Goal: Check status: Check status

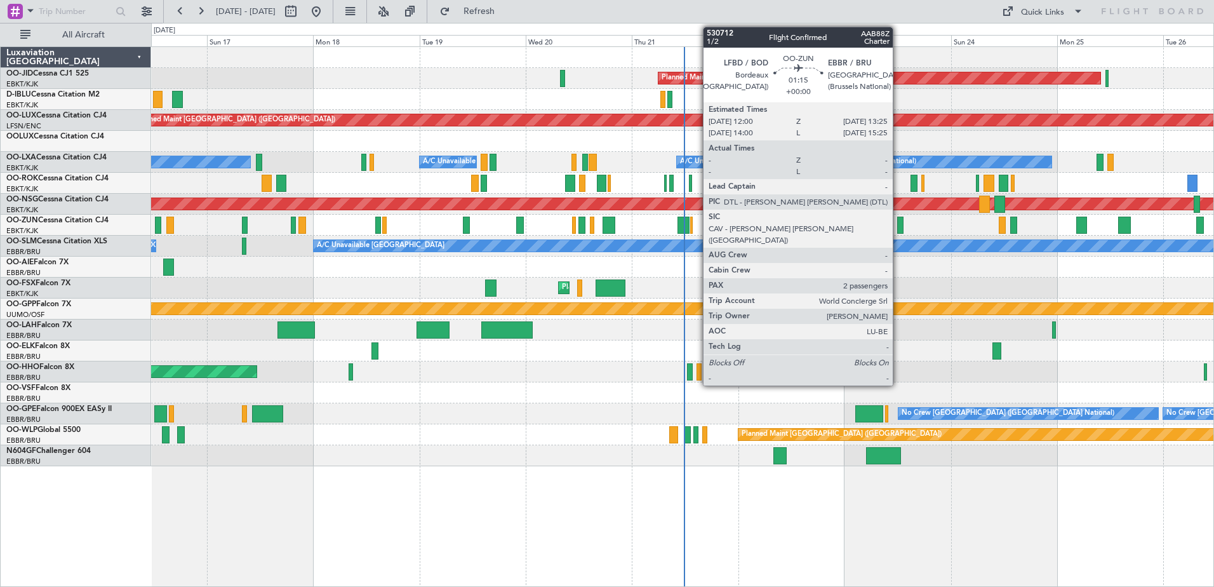
click at [898, 222] on div at bounding box center [900, 224] width 6 height 17
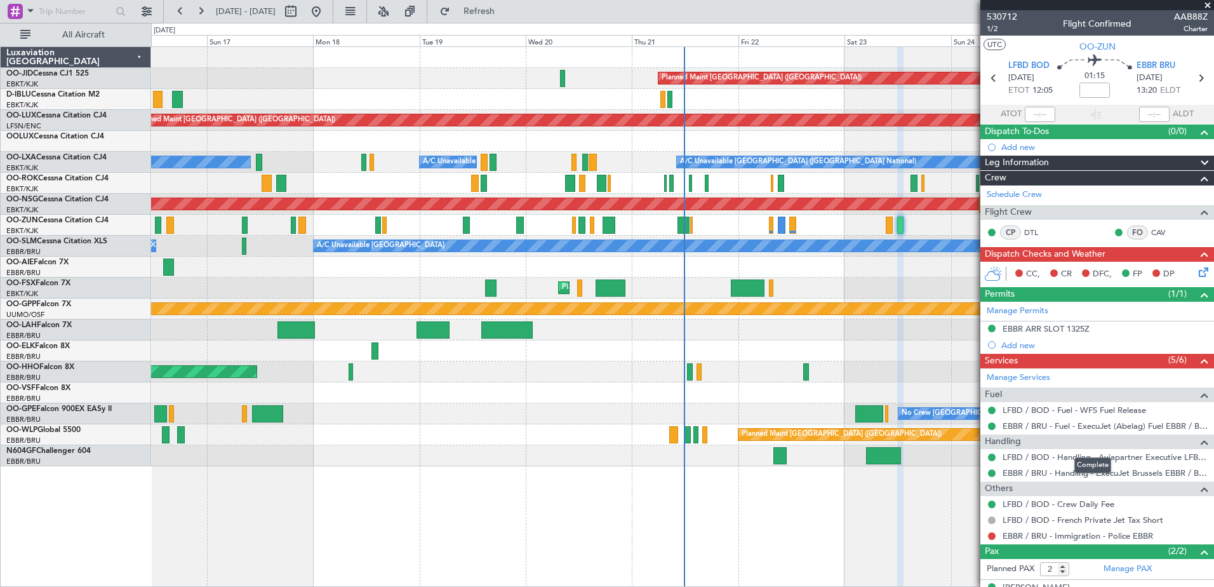
scroll to position [1, 0]
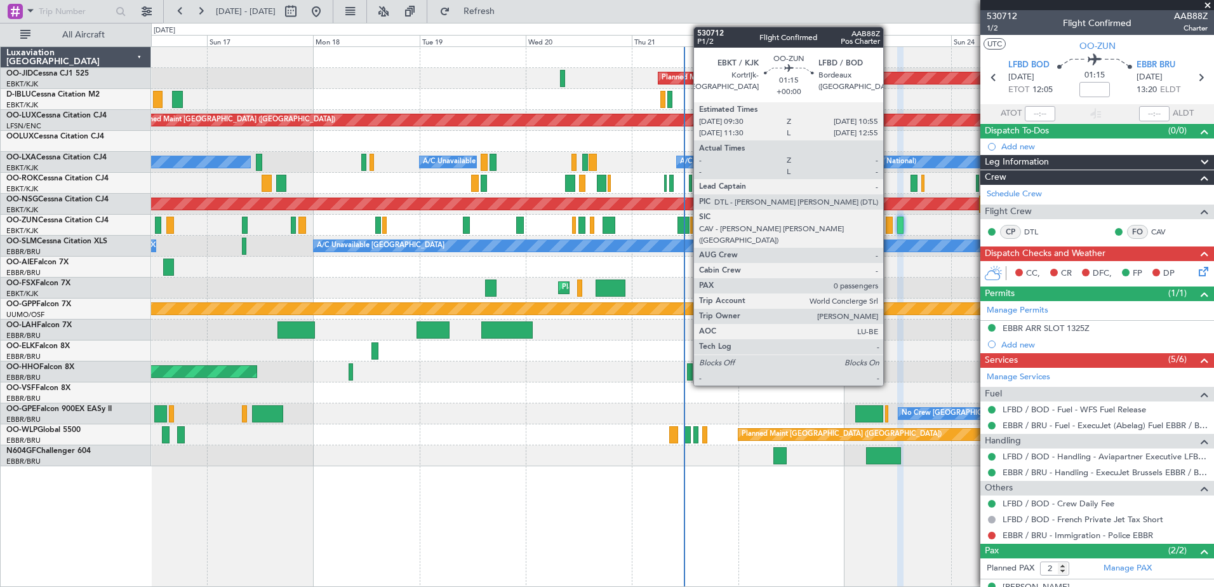
click at [889, 224] on div at bounding box center [889, 224] width 6 height 17
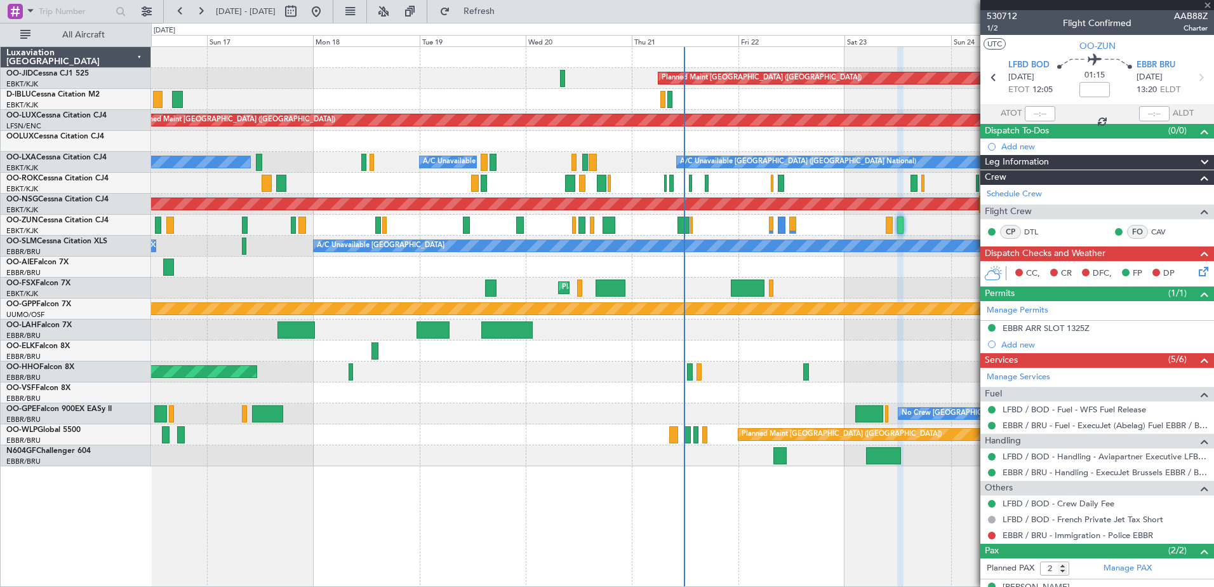
type input "0"
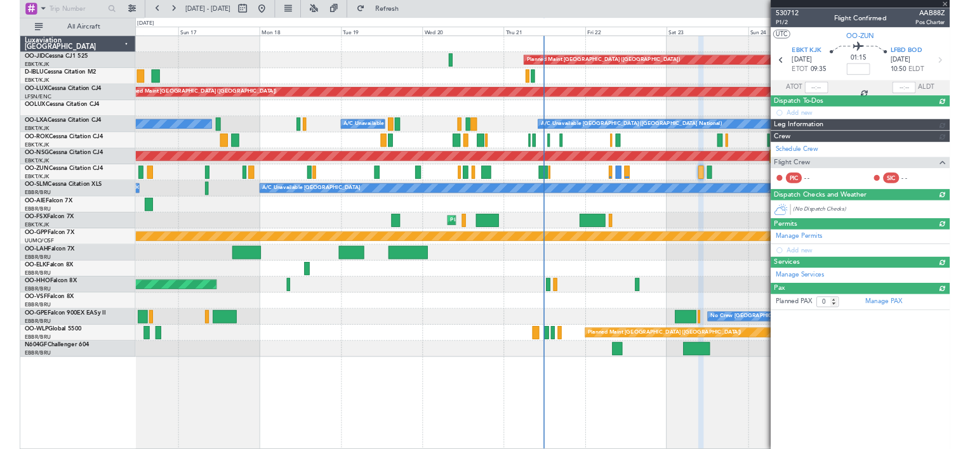
scroll to position [0, 0]
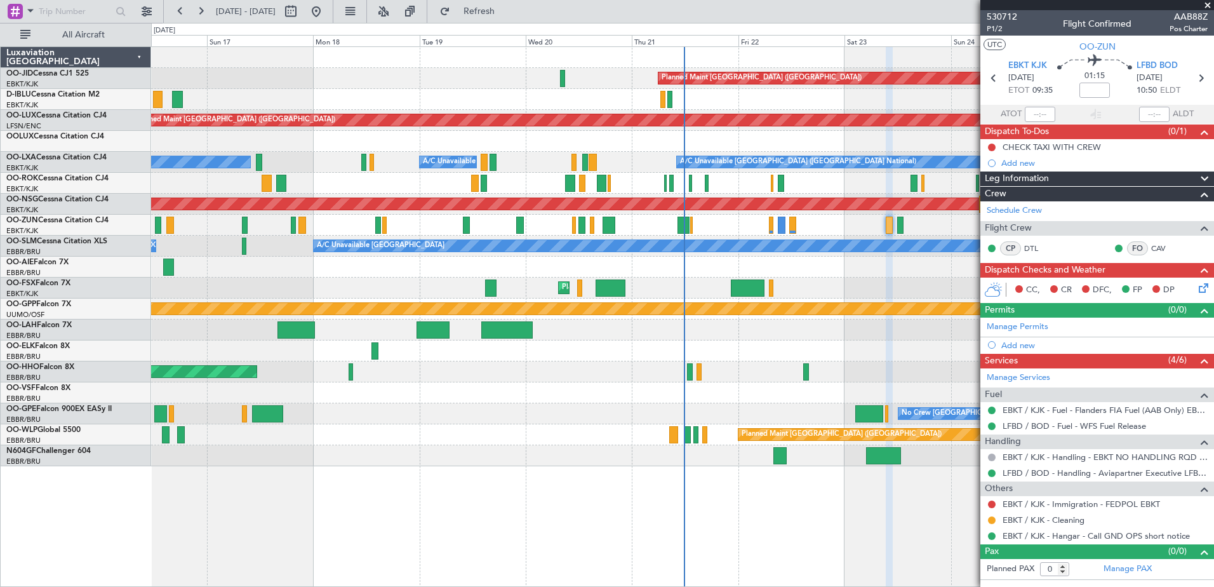
click at [1210, 2] on span at bounding box center [1207, 5] width 13 height 11
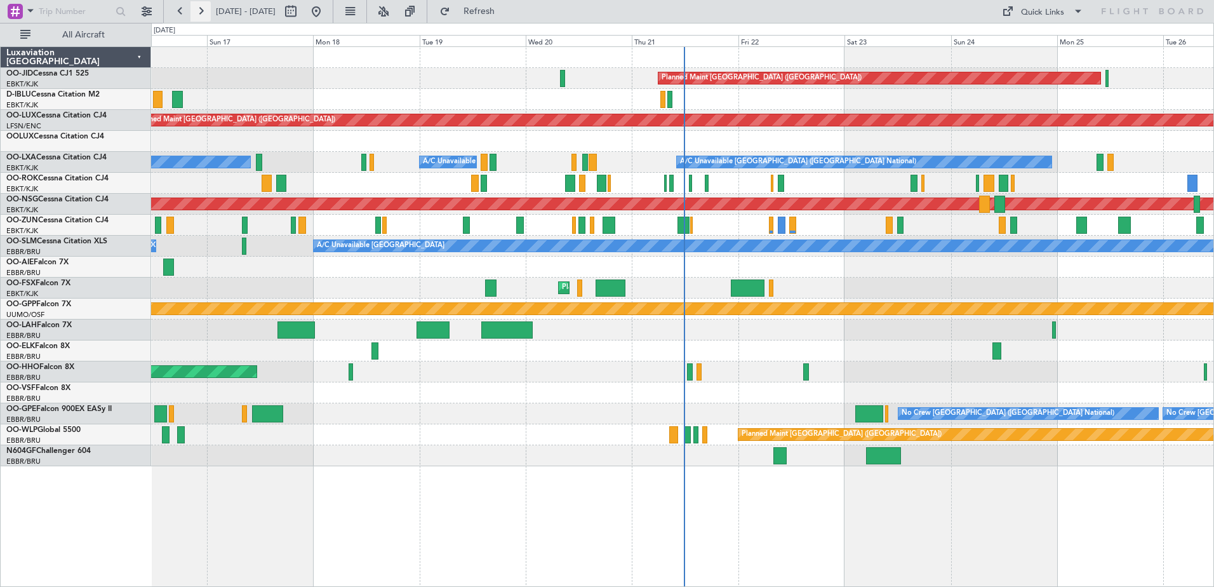
click at [209, 10] on button at bounding box center [200, 11] width 20 height 20
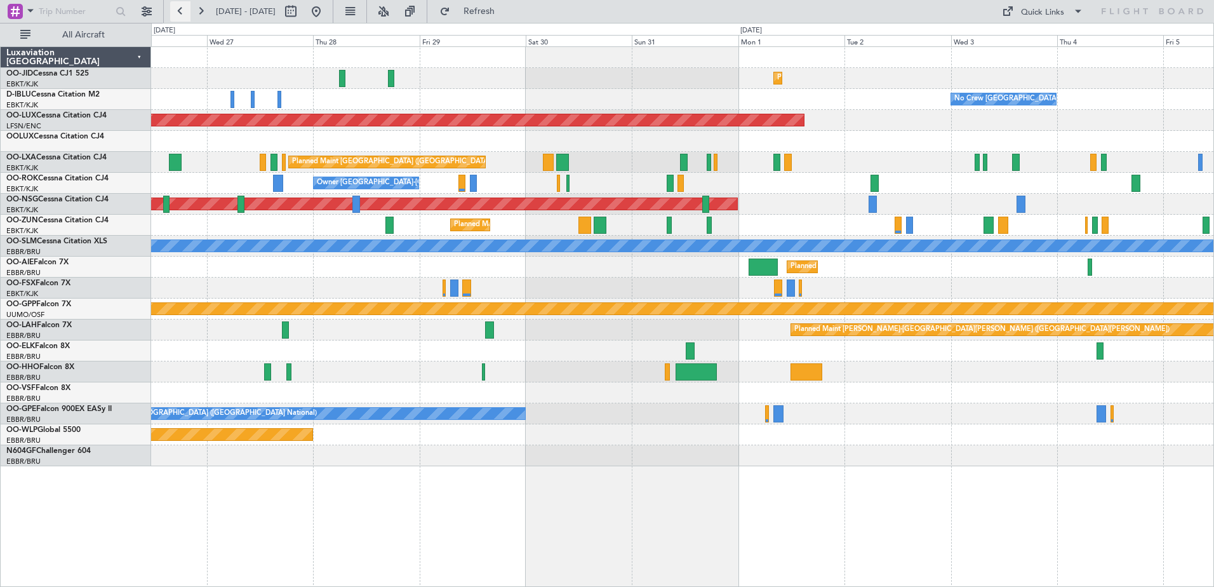
click at [187, 3] on button at bounding box center [180, 11] width 20 height 20
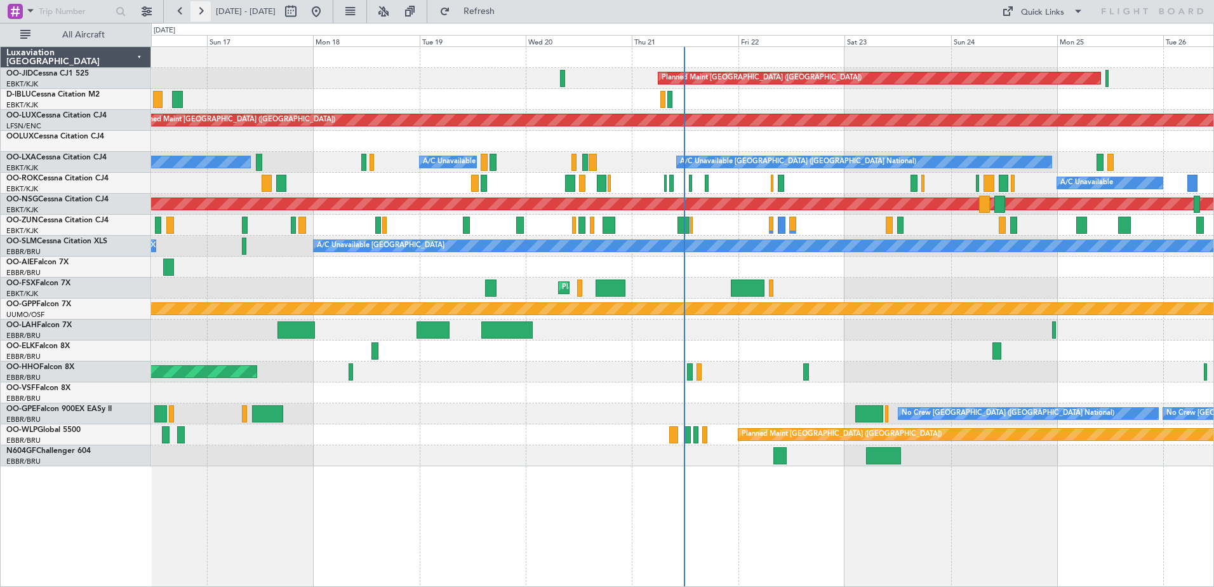
click at [201, 5] on button at bounding box center [200, 11] width 20 height 20
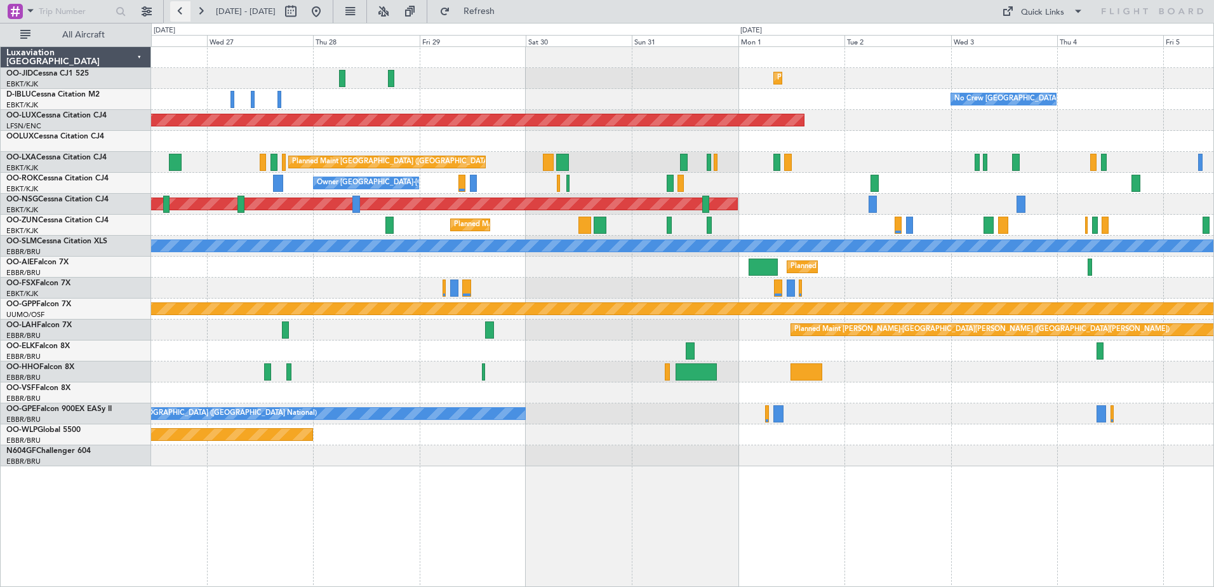
click at [180, 9] on button at bounding box center [180, 11] width 20 height 20
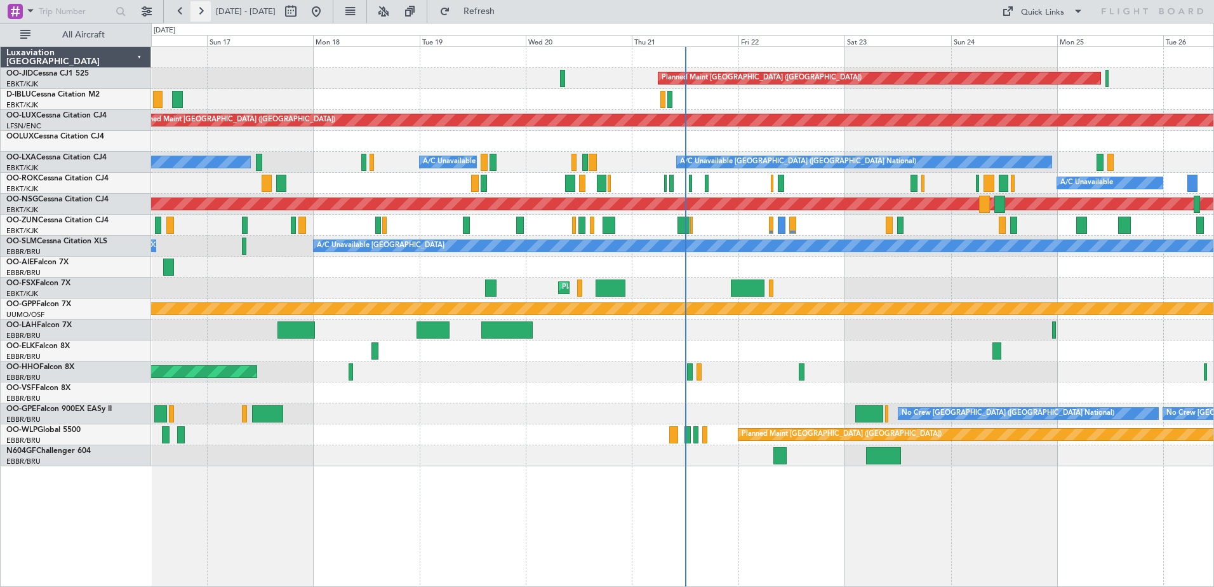
click at [203, 10] on button at bounding box center [200, 11] width 20 height 20
